Goal: Find specific page/section: Find specific page/section

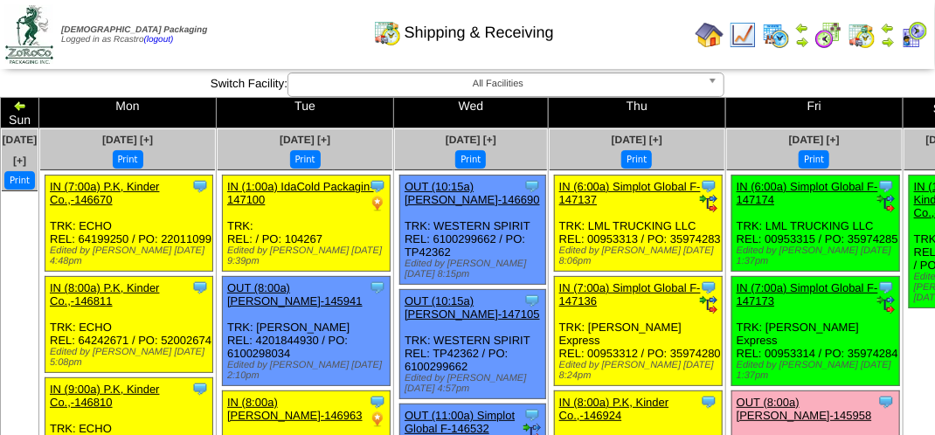
click at [654, 16] on div "Shipping & Receiving" at bounding box center [464, 27] width 534 height 48
